Goal: Task Accomplishment & Management: Use online tool/utility

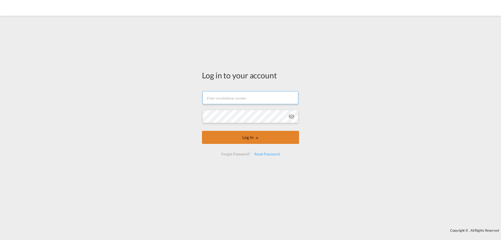
type input "[PERSON_NAME][EMAIL_ADDRESS][DOMAIN_NAME]"
click at [227, 136] on button "Log In" at bounding box center [250, 137] width 97 height 13
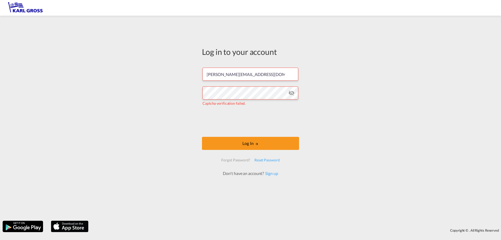
click at [367, 104] on div "Log in to your account [PERSON_NAME][EMAIL_ADDRESS][DOMAIN_NAME] [PERSON_NAME] …" at bounding box center [250, 117] width 501 height 199
click at [245, 144] on button "Log In" at bounding box center [250, 143] width 97 height 13
